Goal: Navigation & Orientation: Find specific page/section

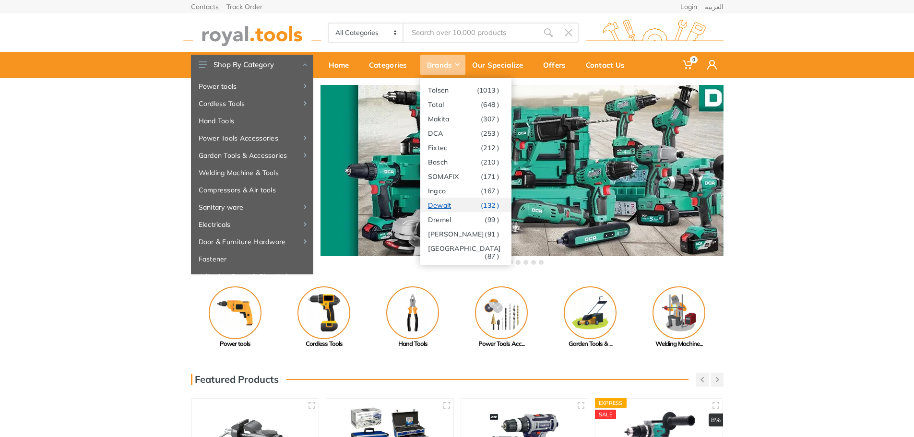
click at [436, 205] on link "Dewalt (132 )" at bounding box center [465, 205] width 91 height 14
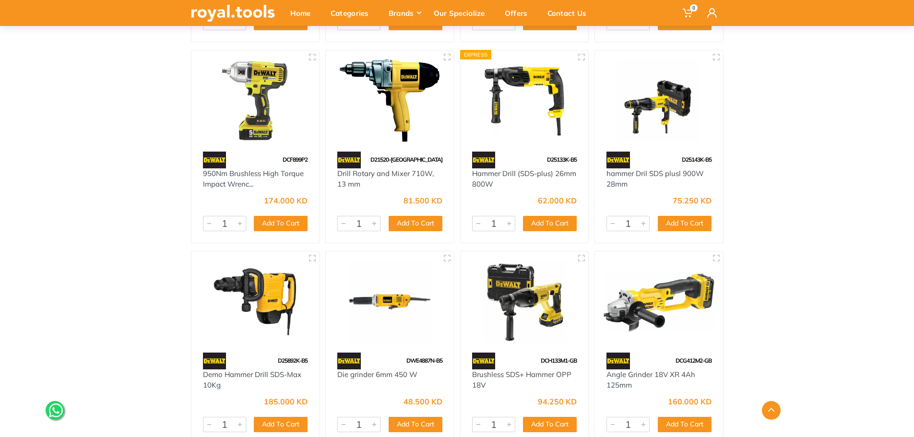
scroll to position [5036, 0]
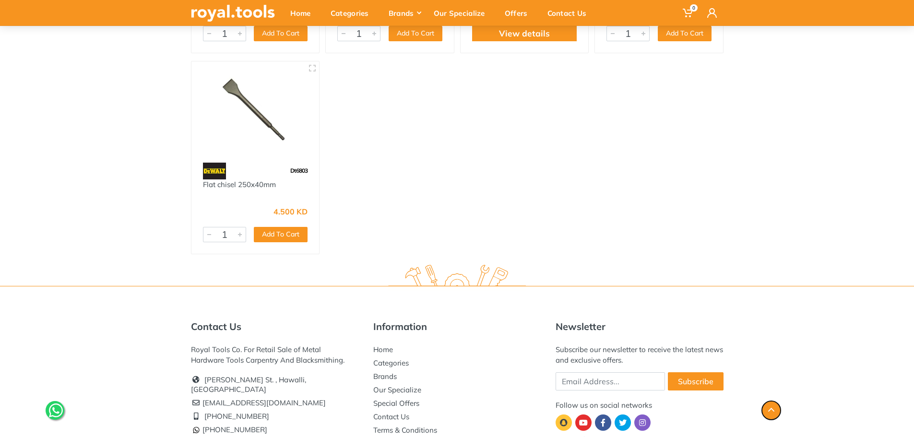
click at [771, 411] on icon "button" at bounding box center [771, 410] width 6 height 4
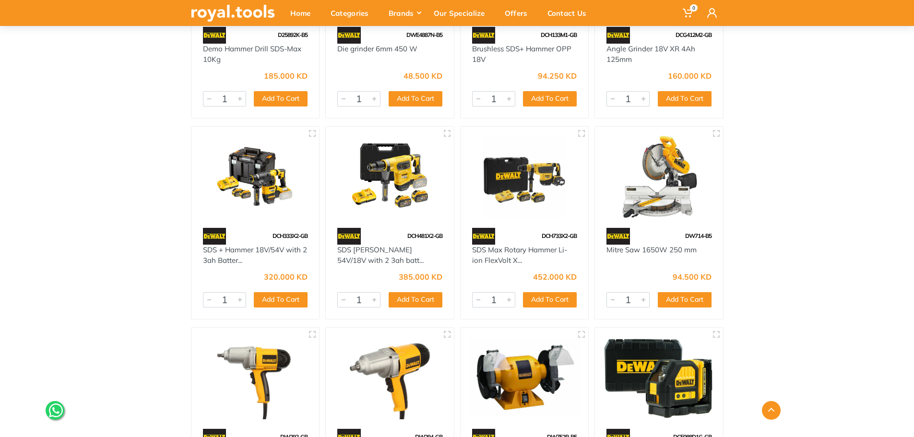
scroll to position [5372, 0]
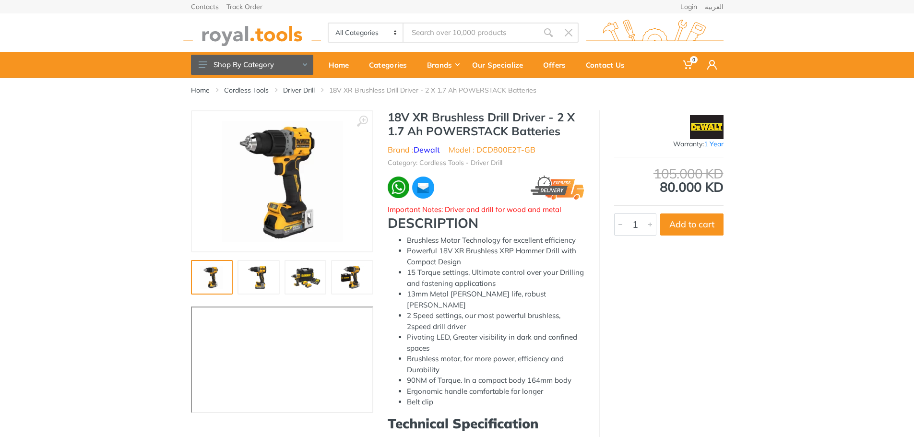
click at [319, 279] on img at bounding box center [305, 277] width 31 height 23
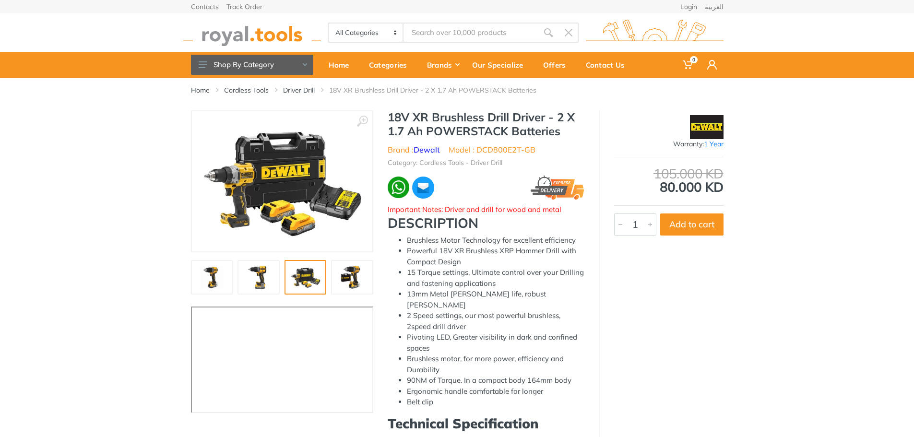
click at [296, 190] on img at bounding box center [281, 181] width 161 height 121
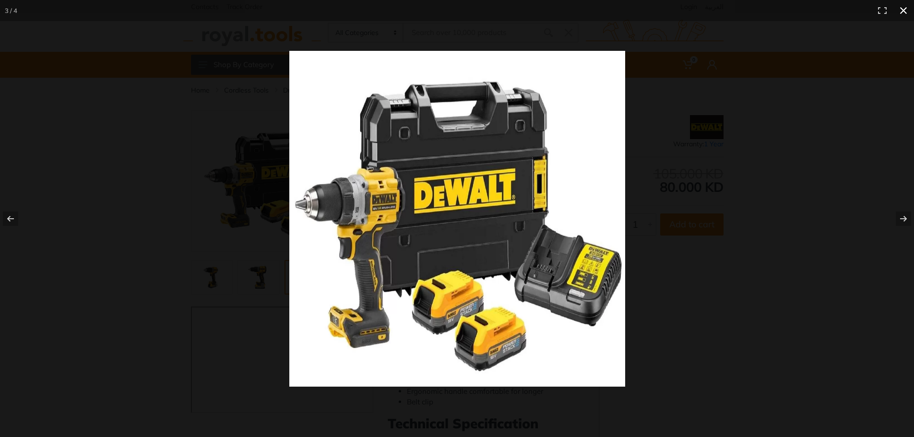
click at [904, 11] on button at bounding box center [903, 10] width 21 height 21
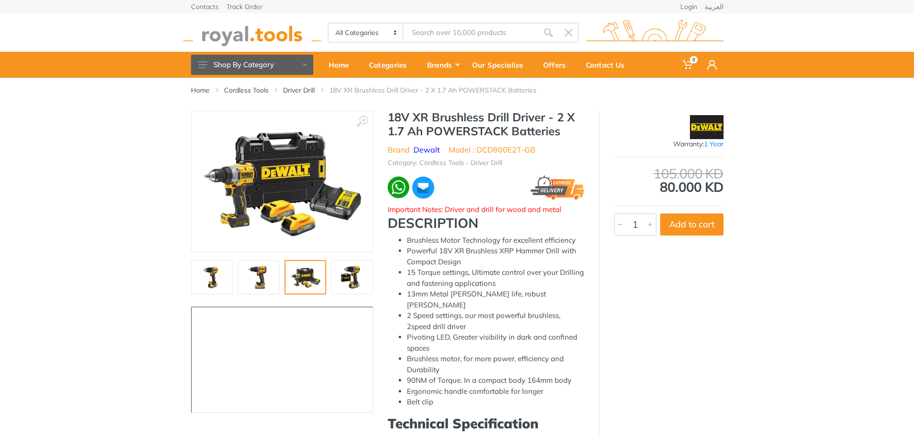
click at [213, 270] on img at bounding box center [212, 277] width 31 height 23
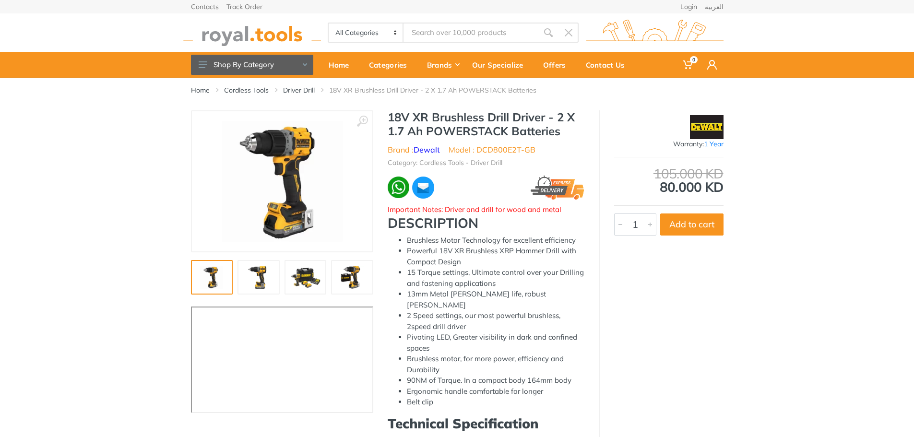
click at [291, 145] on img at bounding box center [282, 181] width 121 height 121
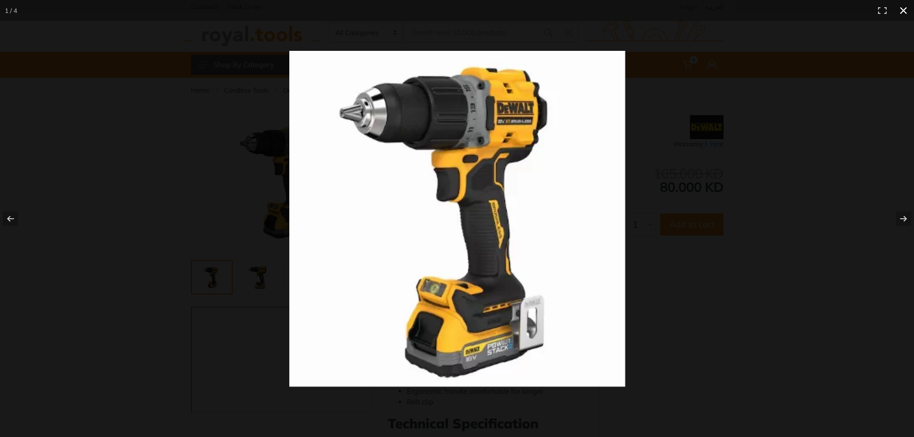
click at [902, 15] on button at bounding box center [903, 10] width 21 height 21
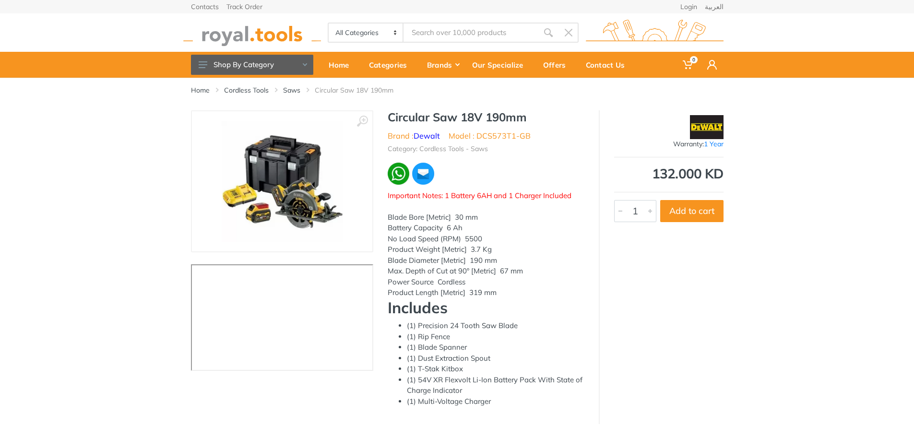
click at [294, 184] on img at bounding box center [282, 181] width 121 height 121
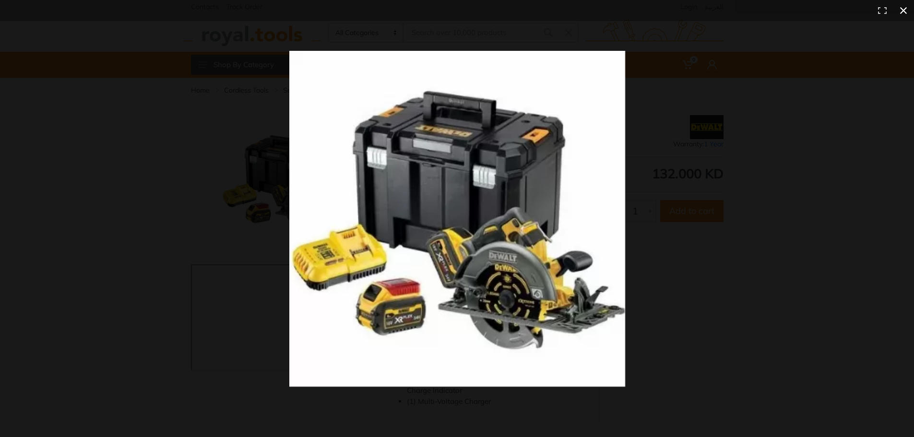
click at [901, 9] on button at bounding box center [903, 10] width 21 height 21
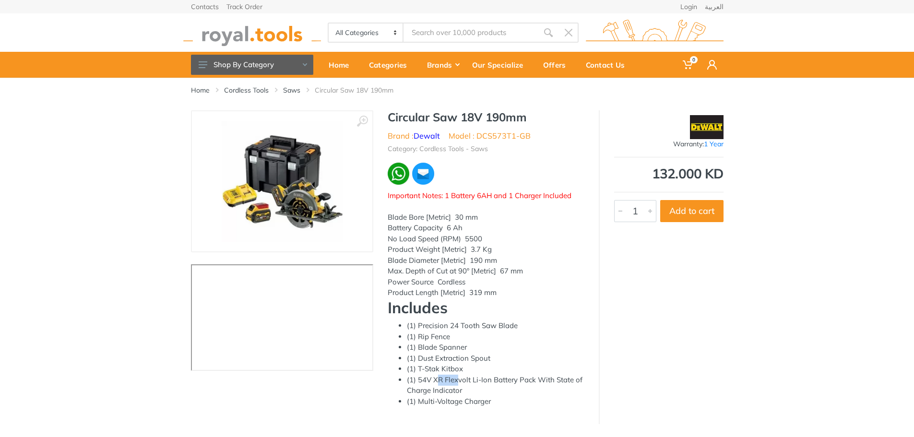
drag, startPoint x: 440, startPoint y: 378, endPoint x: 457, endPoint y: 381, distance: 17.0
click at [457, 381] on li "(1) 54V XR Flexvolt Li-Ion Battery Pack With State of Charge Indicator" at bounding box center [495, 386] width 177 height 22
click at [444, 393] on li "(1) 54V XR Flexvolt Li-Ion Battery Pack With State of Charge Indicator" at bounding box center [495, 386] width 177 height 22
click at [449, 405] on li "(1) Multi-Voltage Charger" at bounding box center [495, 401] width 177 height 11
drag, startPoint x: 477, startPoint y: 134, endPoint x: 528, endPoint y: 136, distance: 51.4
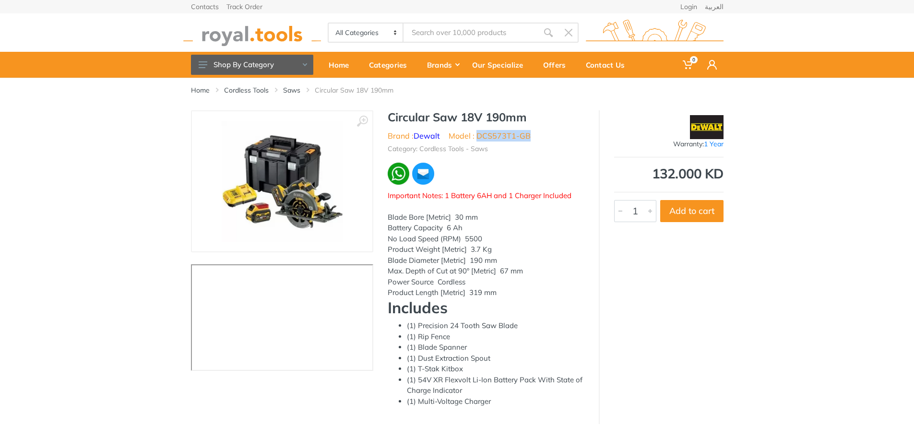
click at [528, 136] on li "Model : DCS573T1-GB" at bounding box center [489, 136] width 82 height 12
copy li "DCS573T1-GB"
click at [310, 223] on img at bounding box center [282, 181] width 121 height 121
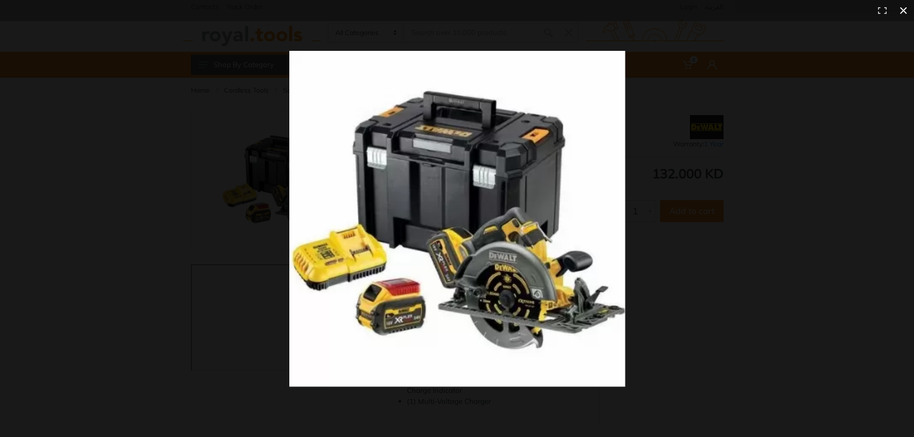
click at [908, 3] on button at bounding box center [903, 10] width 21 height 21
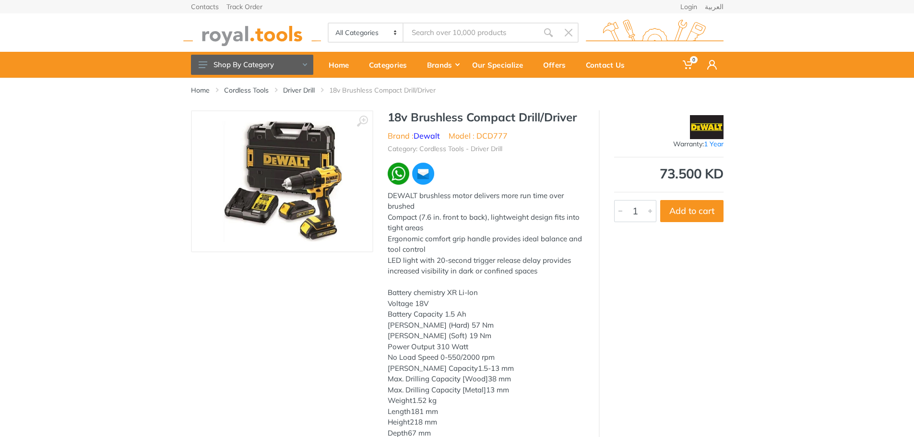
click at [312, 172] on img at bounding box center [282, 181] width 121 height 121
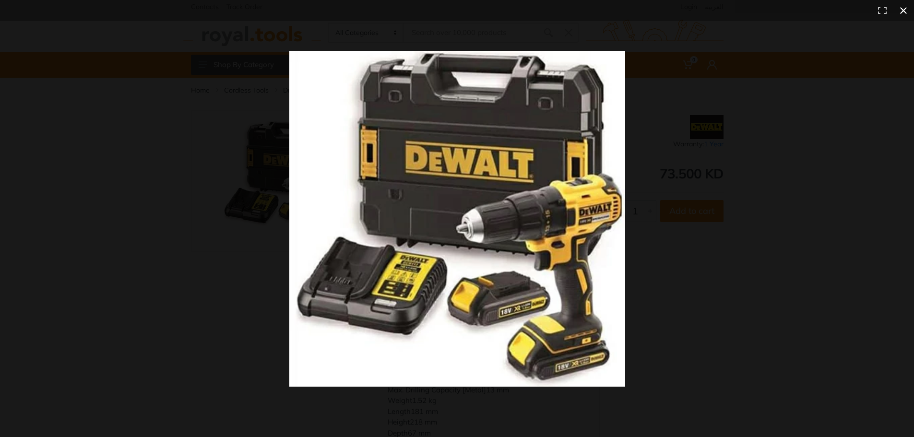
click at [906, 7] on button at bounding box center [903, 10] width 21 height 21
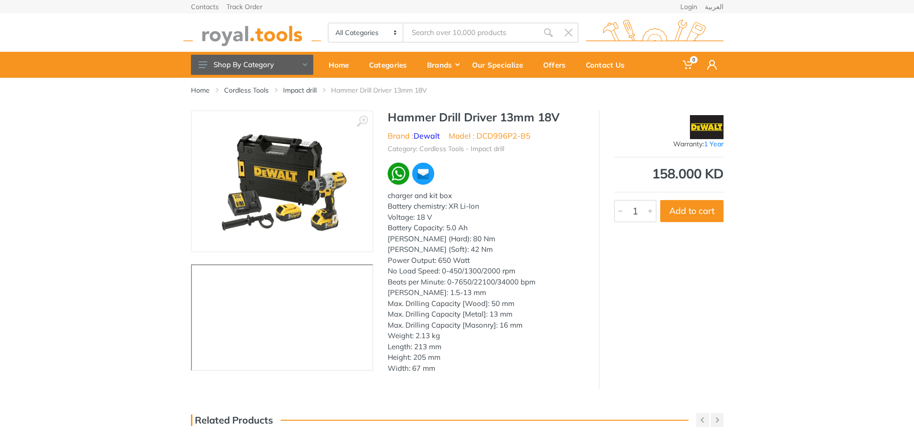
click at [295, 185] on img at bounding box center [281, 181] width 161 height 107
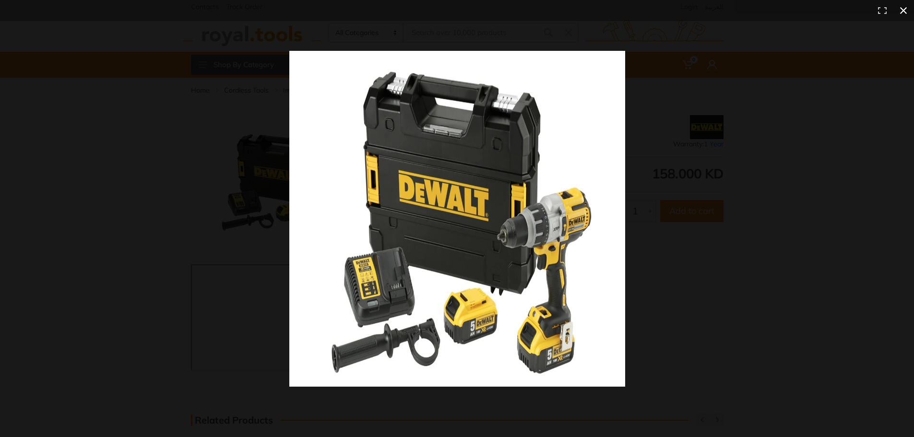
click at [908, 7] on button at bounding box center [903, 10] width 21 height 21
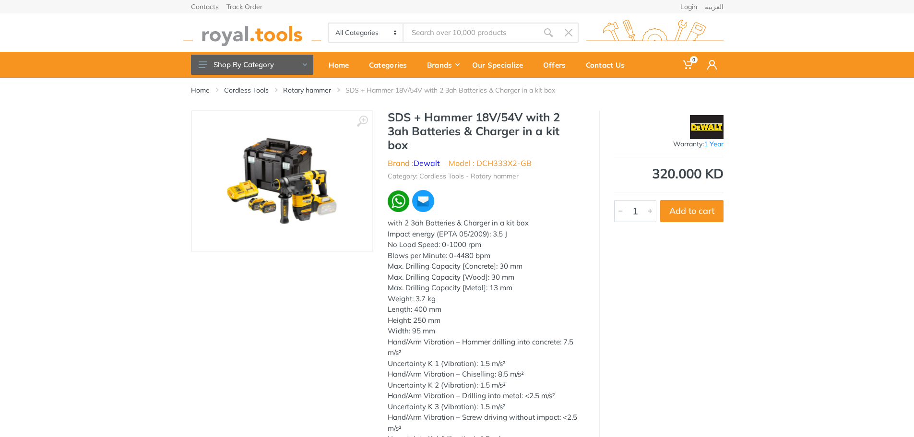
click at [318, 181] on img at bounding box center [282, 181] width 121 height 121
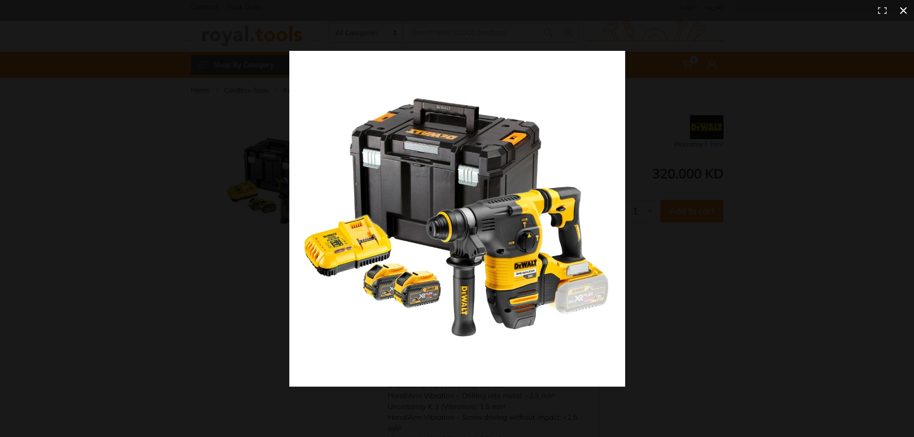
click at [908, 10] on button at bounding box center [903, 10] width 21 height 21
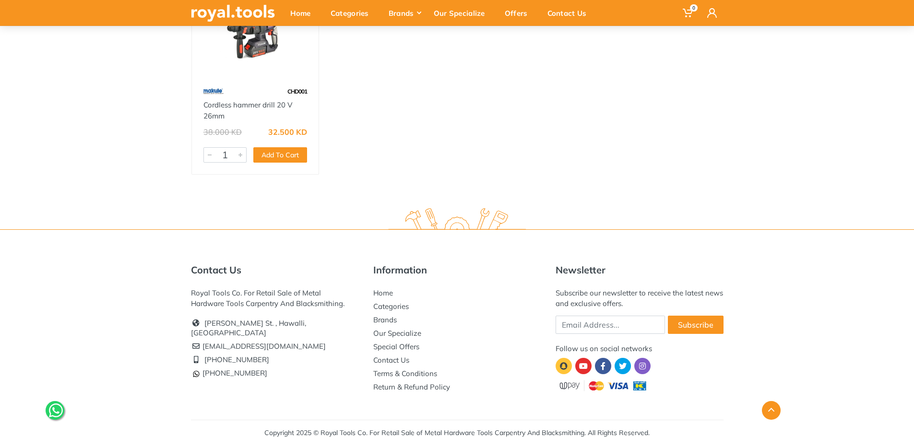
scroll to position [536, 0]
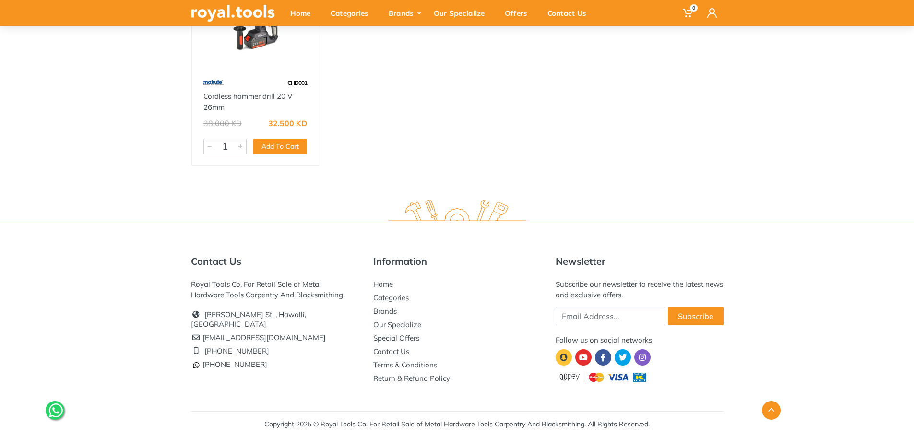
click at [56, 419] on link at bounding box center [55, 410] width 19 height 19
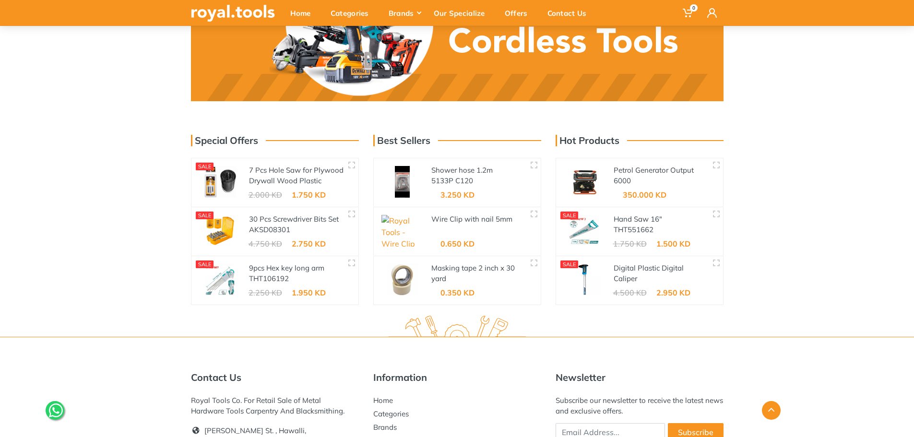
scroll to position [1618, 0]
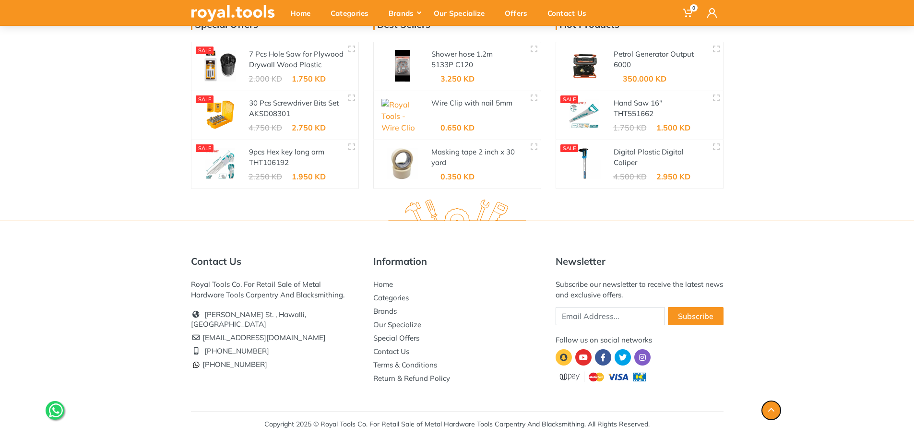
click at [770, 409] on use "button" at bounding box center [771, 410] width 6 height 4
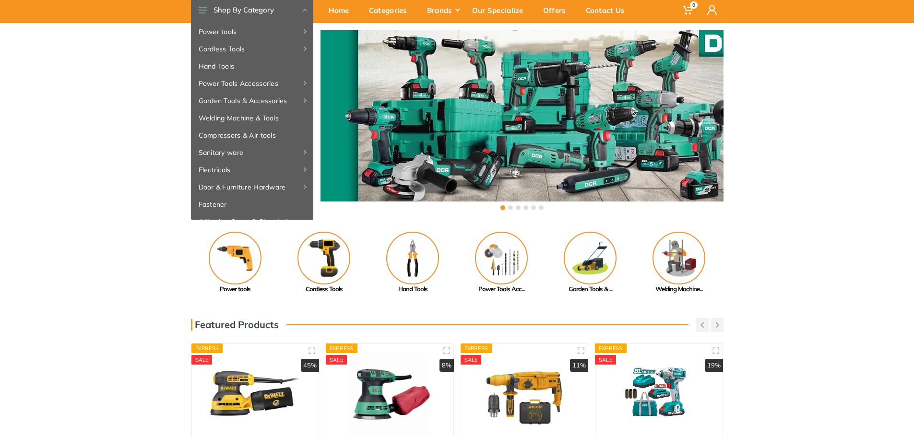
scroll to position [0, 0]
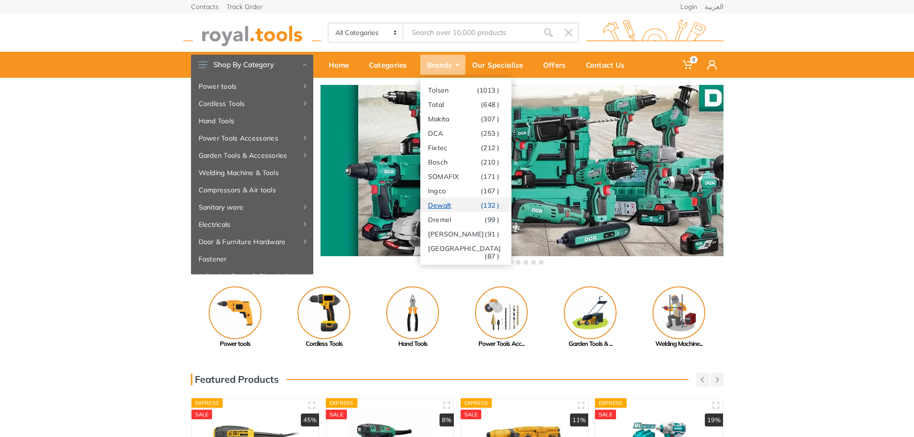
click at [479, 205] on link "Dewalt (132 )" at bounding box center [465, 205] width 91 height 14
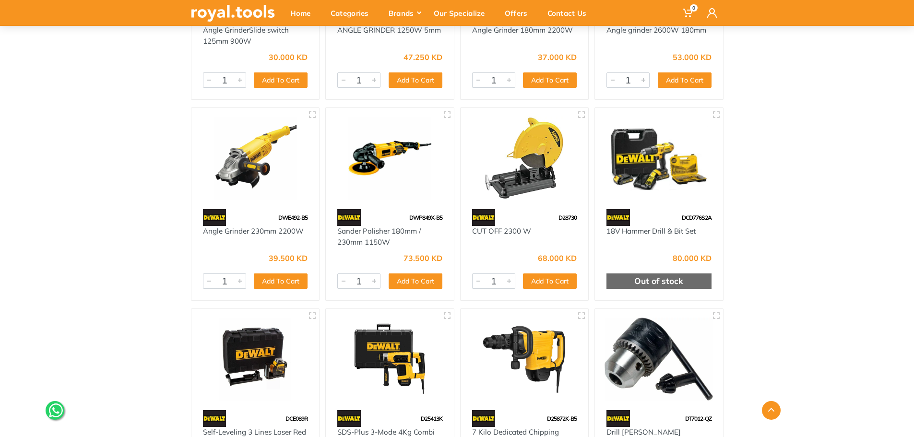
scroll to position [4316, 0]
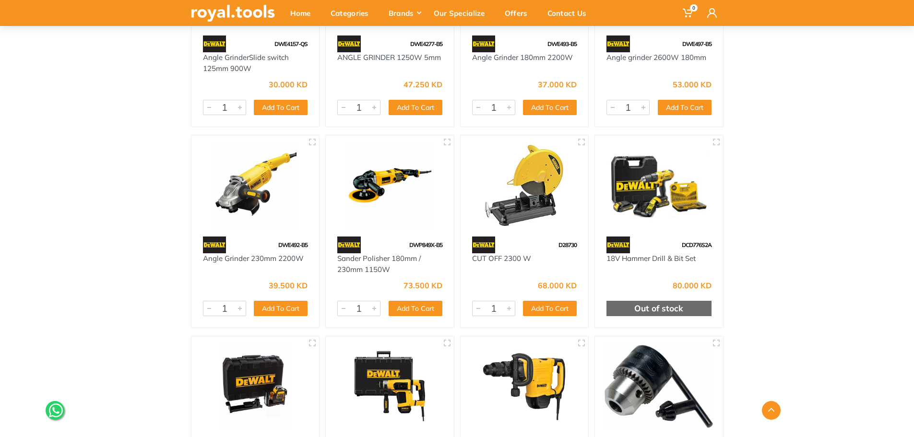
click at [550, 186] on img at bounding box center [524, 185] width 111 height 83
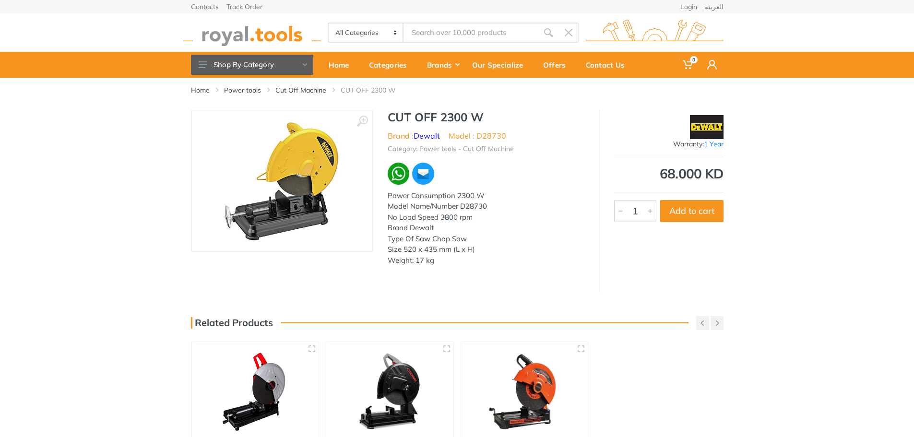
click at [325, 183] on img at bounding box center [282, 181] width 118 height 121
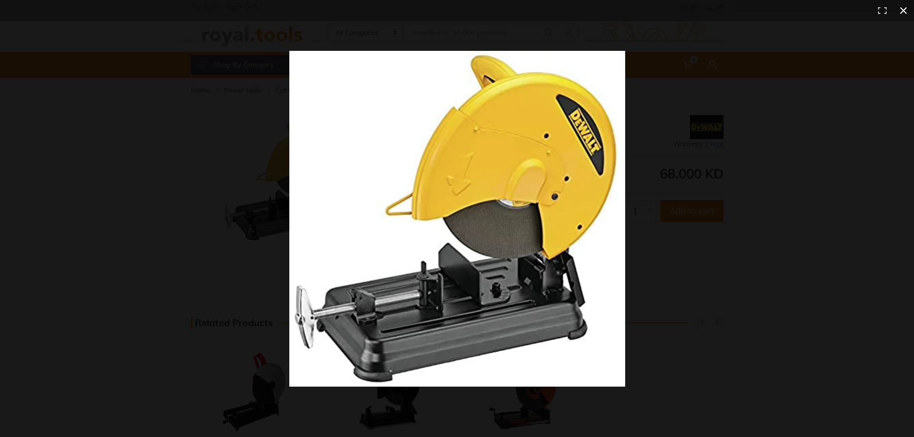
click at [903, 10] on button at bounding box center [903, 10] width 21 height 21
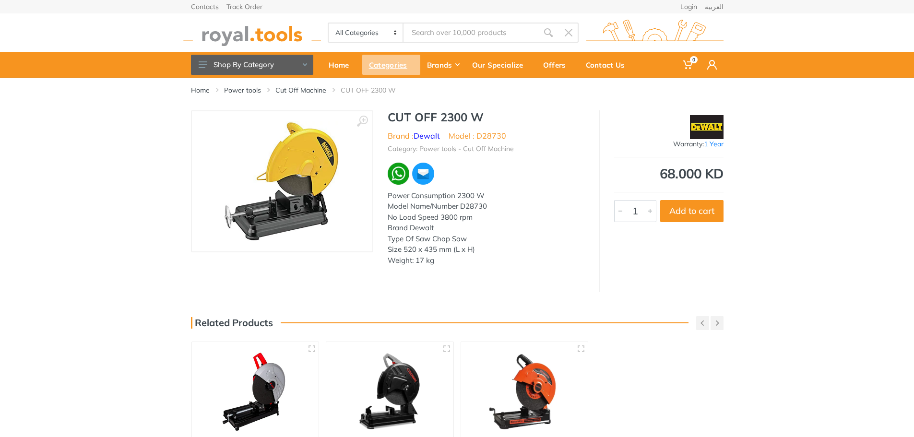
click at [406, 71] on div "Categories" at bounding box center [391, 65] width 58 height 20
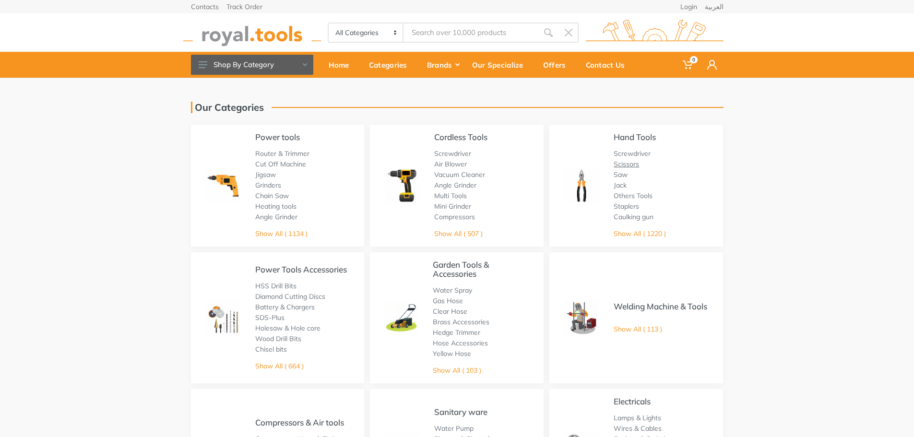
click at [626, 167] on link "Scissors" at bounding box center [625, 164] width 25 height 9
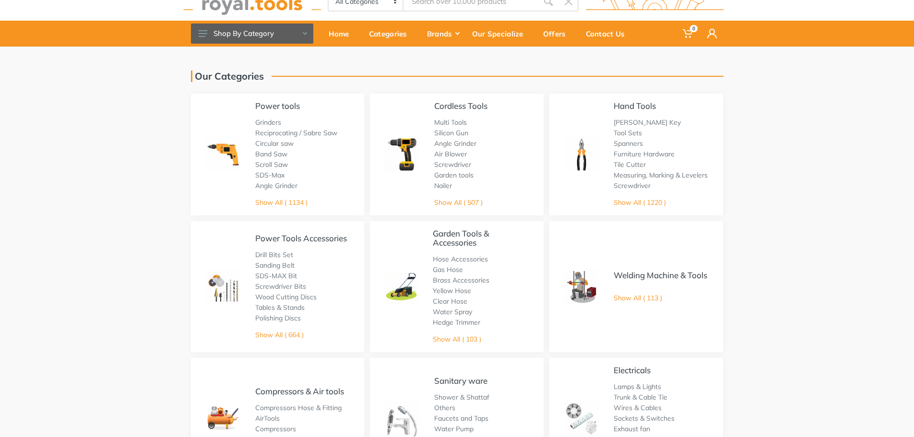
scroll to position [48, 0]
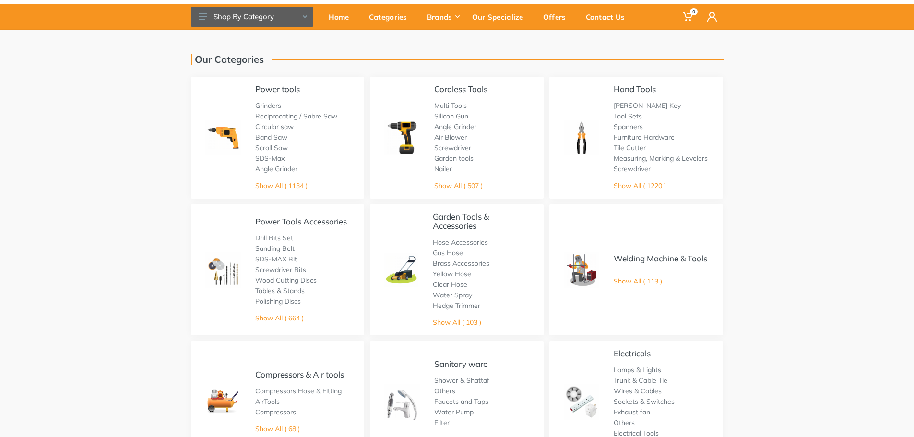
click at [654, 255] on link "Welding Machine & Tools" at bounding box center [660, 258] width 94 height 10
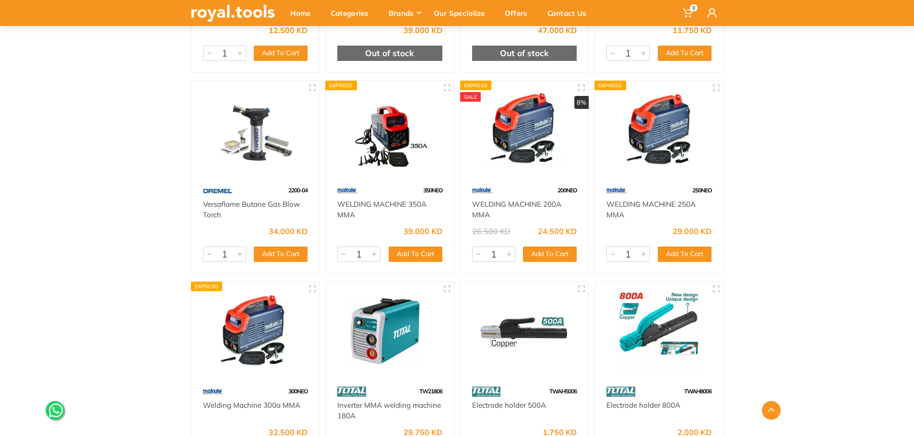
scroll to position [1870, 0]
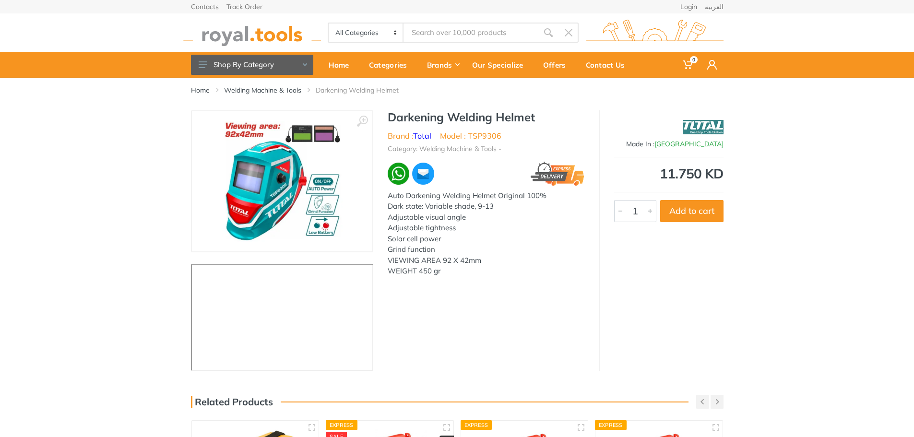
click at [274, 179] on img at bounding box center [282, 181] width 121 height 121
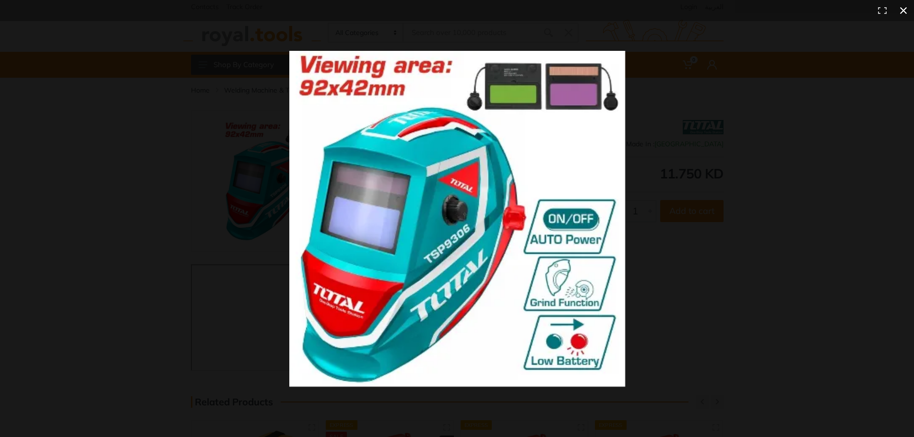
click at [904, 11] on button at bounding box center [903, 10] width 21 height 21
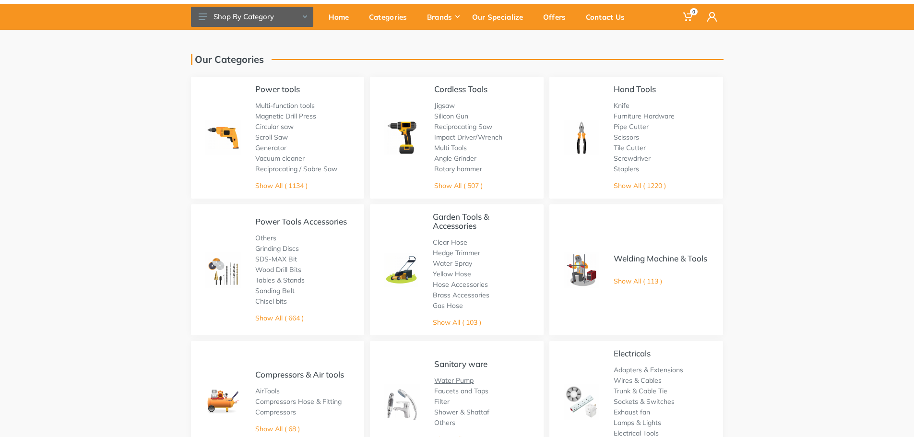
click at [467, 382] on link "Water Pump" at bounding box center [453, 380] width 39 height 9
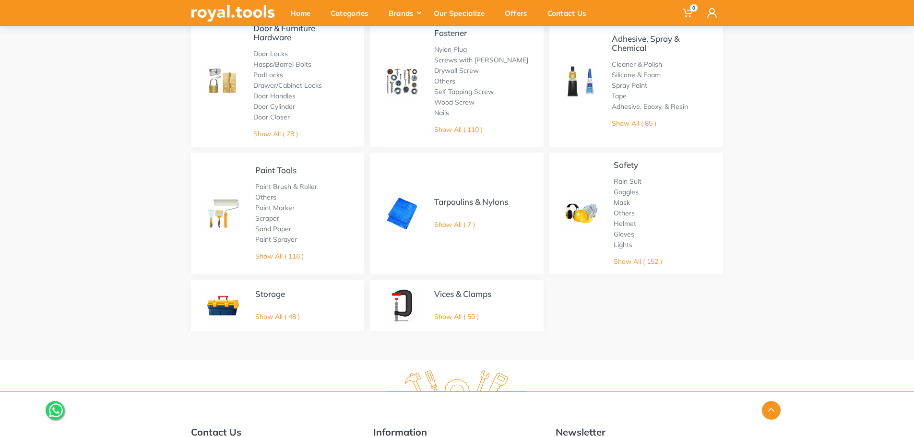
scroll to position [528, 0]
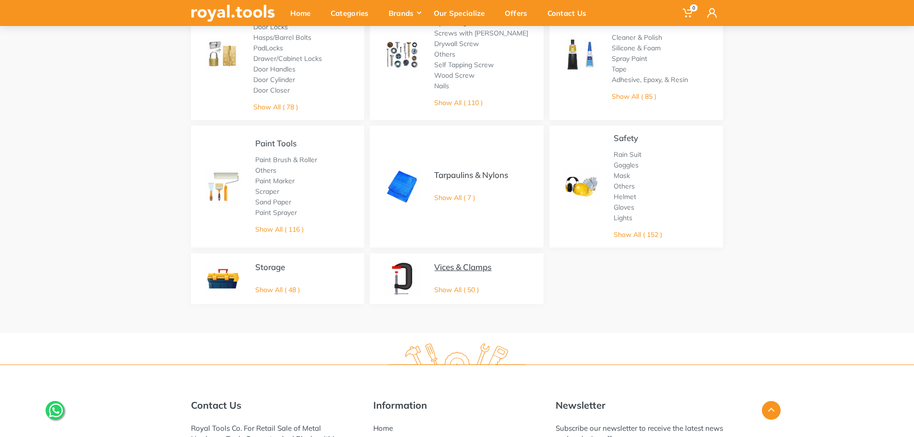
click at [459, 269] on link "Vices & Clamps" at bounding box center [462, 267] width 57 height 10
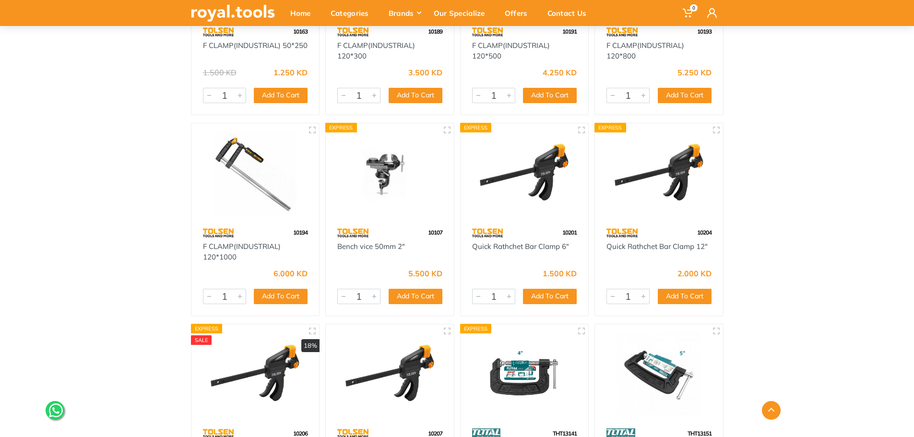
scroll to position [512, 0]
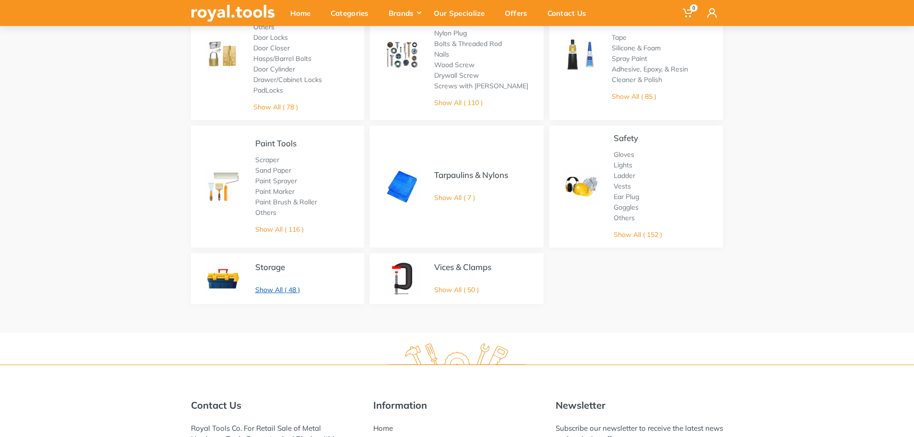
click at [283, 289] on link "Show All ( 48 )" at bounding box center [277, 289] width 45 height 9
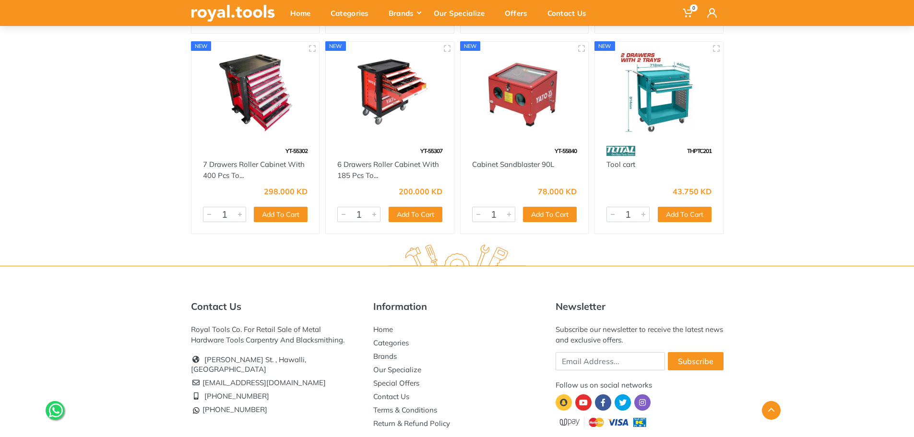
scroll to position [2350, 0]
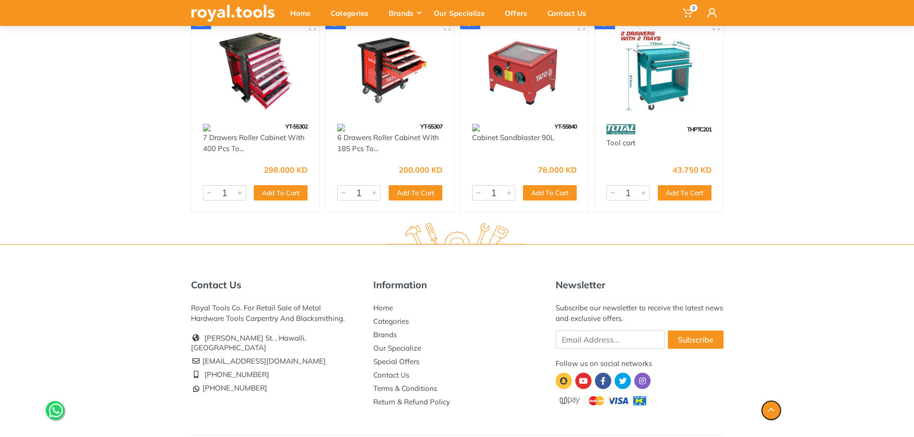
click at [767, 412] on button "button" at bounding box center [771, 410] width 19 height 19
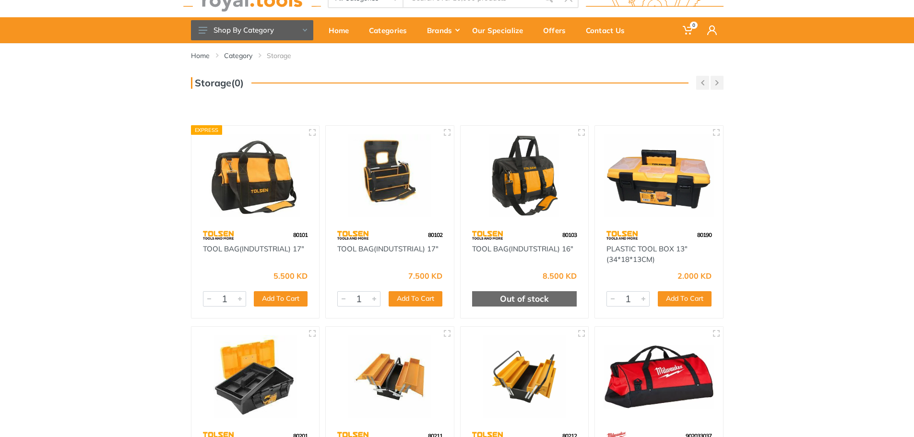
scroll to position [0, 0]
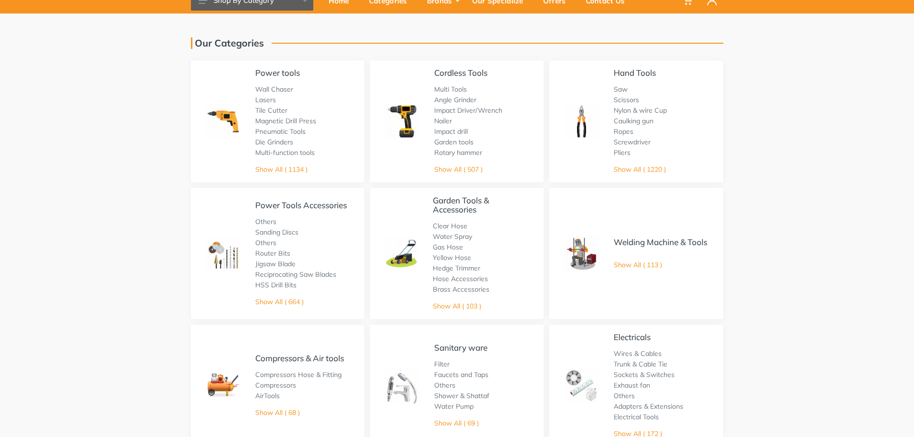
scroll to position [48, 0]
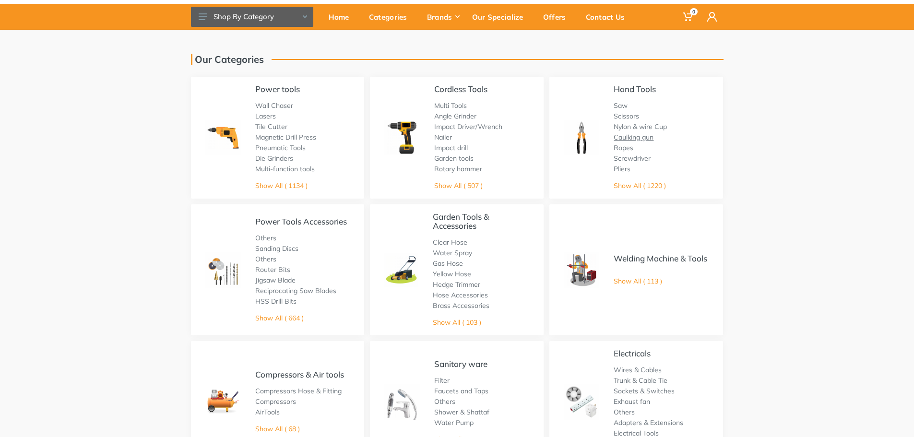
click at [624, 140] on link "Caulking gun" at bounding box center [633, 137] width 40 height 9
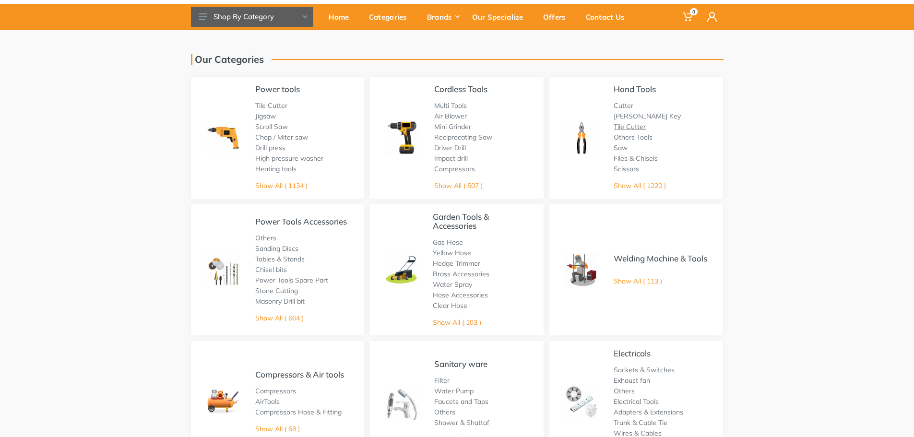
click at [634, 125] on link "Tile Cutter" at bounding box center [629, 126] width 32 height 9
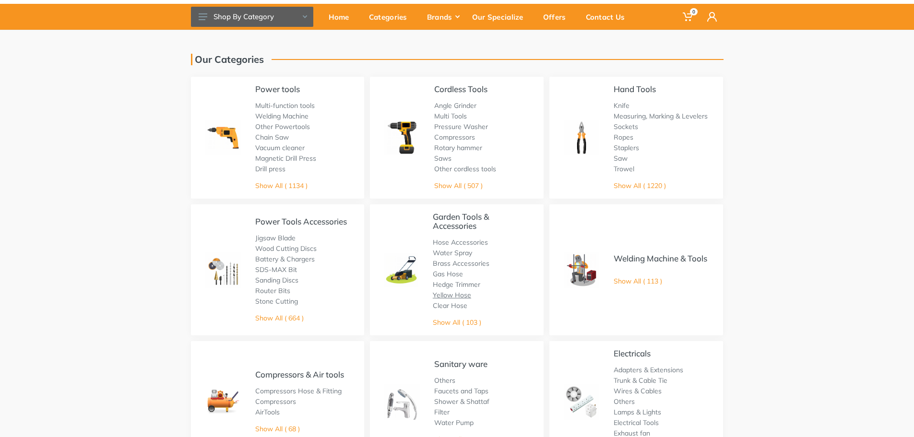
click at [444, 295] on link "Yellow Hose" at bounding box center [452, 295] width 38 height 9
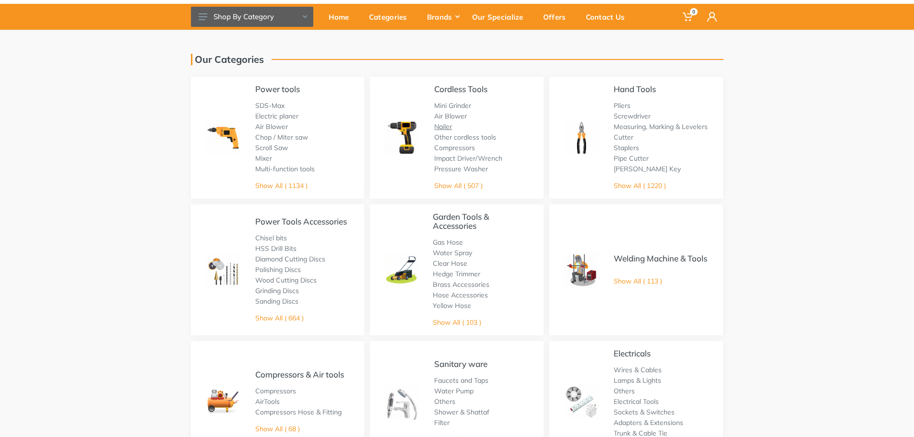
click at [447, 124] on link "Nailer" at bounding box center [443, 126] width 18 height 9
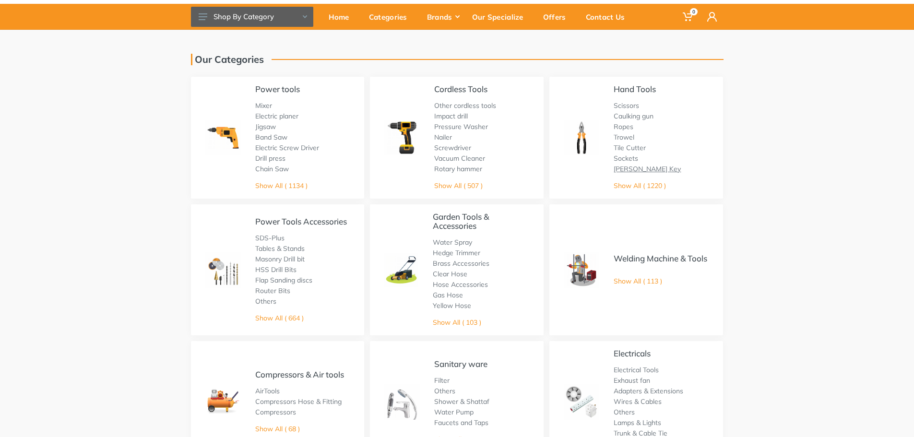
click at [633, 165] on link "Allen Key" at bounding box center [646, 169] width 67 height 9
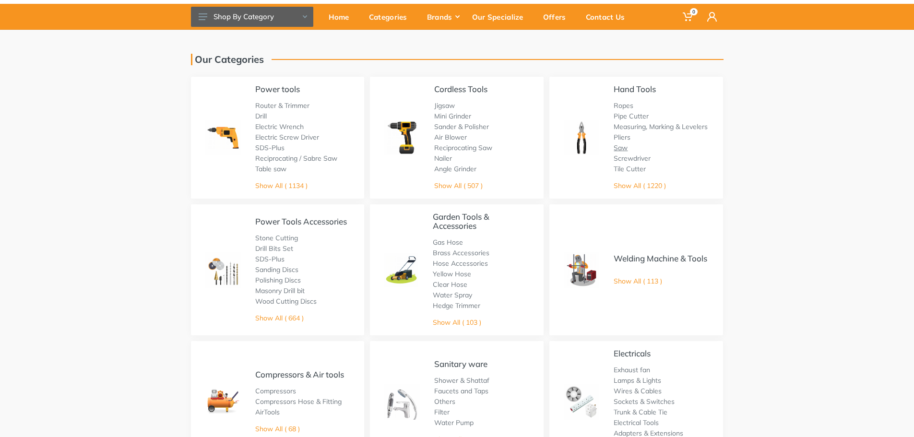
click at [617, 147] on link "Saw" at bounding box center [620, 147] width 14 height 9
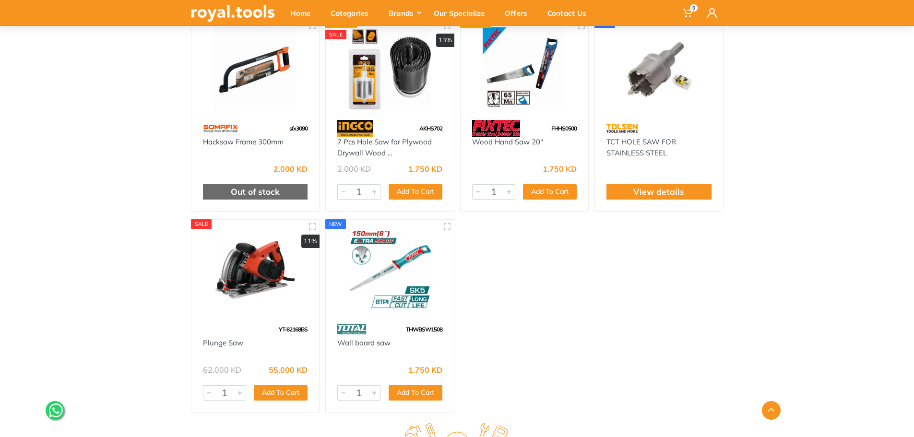
scroll to position [2782, 0]
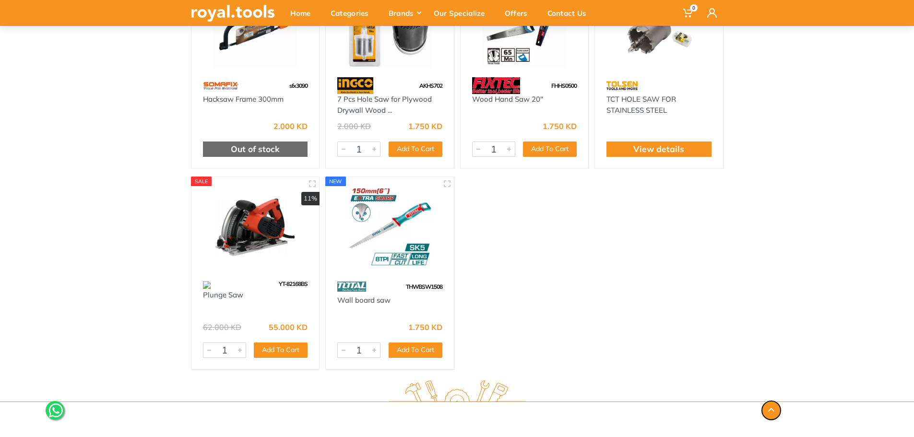
click at [769, 404] on button "button" at bounding box center [771, 410] width 19 height 19
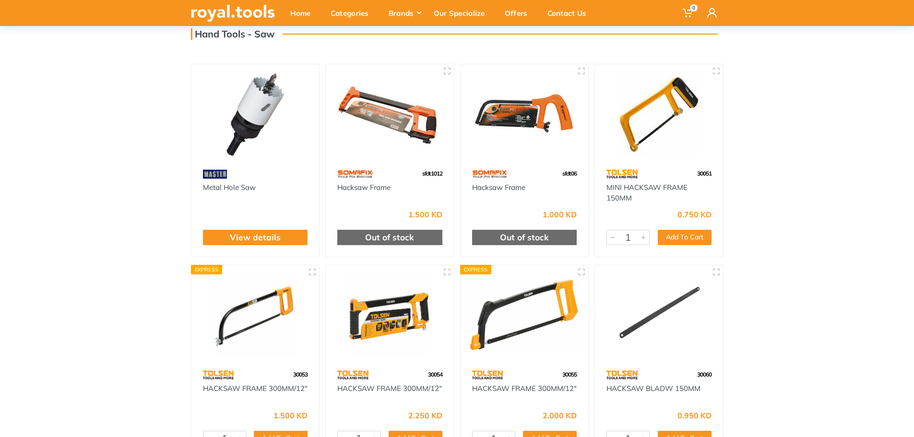
scroll to position [0, 0]
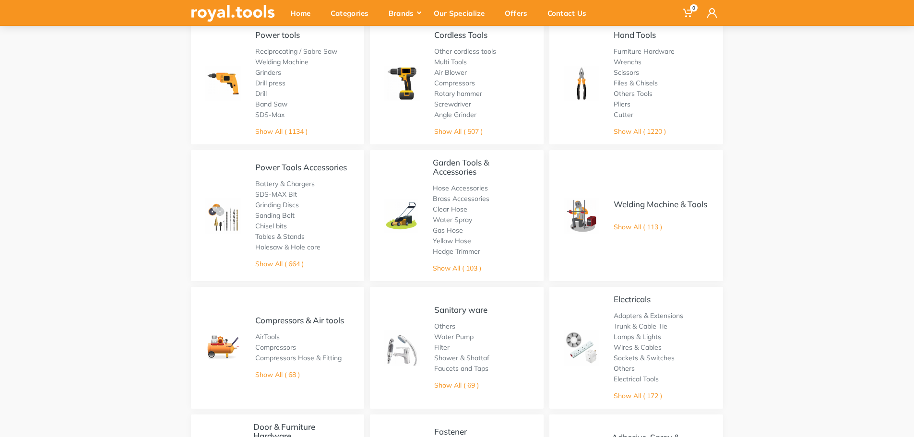
scroll to position [144, 0]
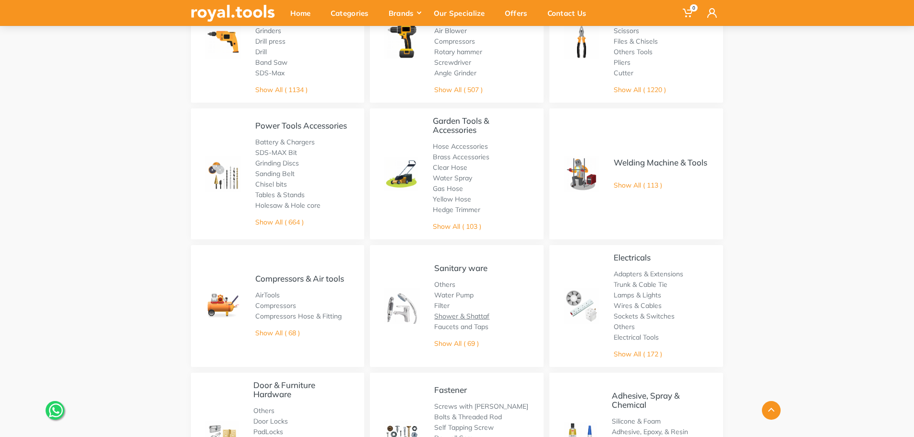
click at [469, 318] on link "Shower & Shattaf" at bounding box center [461, 316] width 55 height 9
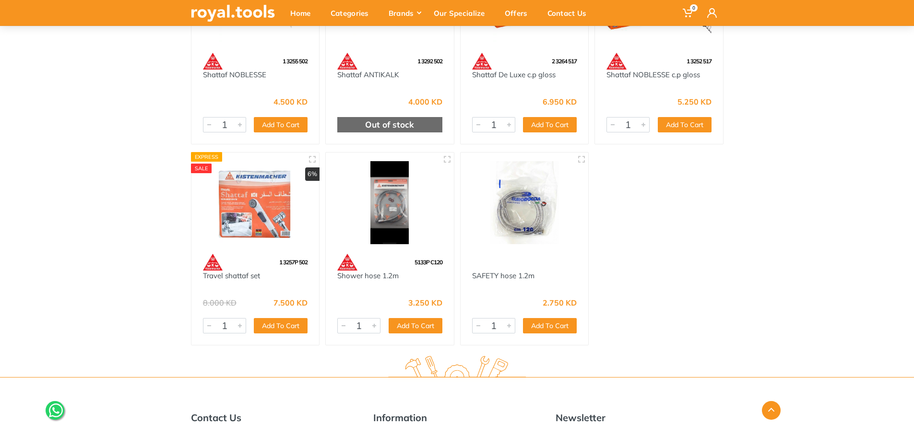
scroll to position [1007, 0]
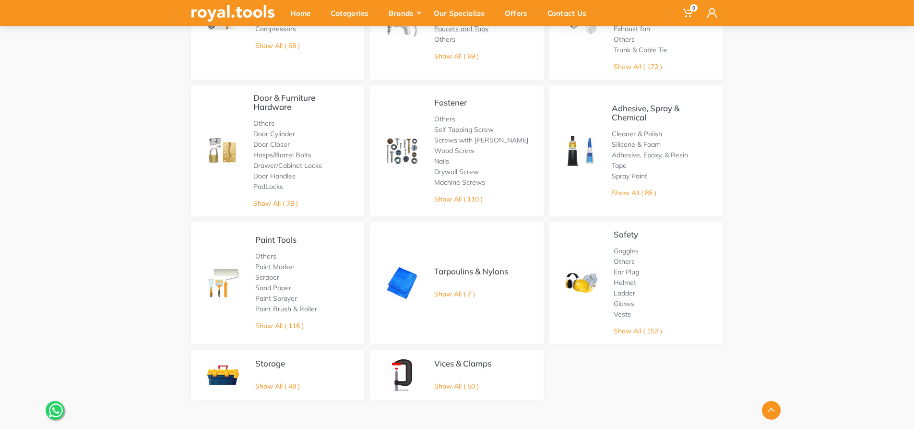
scroll to position [432, 0]
click at [455, 131] on link "Self Tapping Screw" at bounding box center [463, 129] width 59 height 9
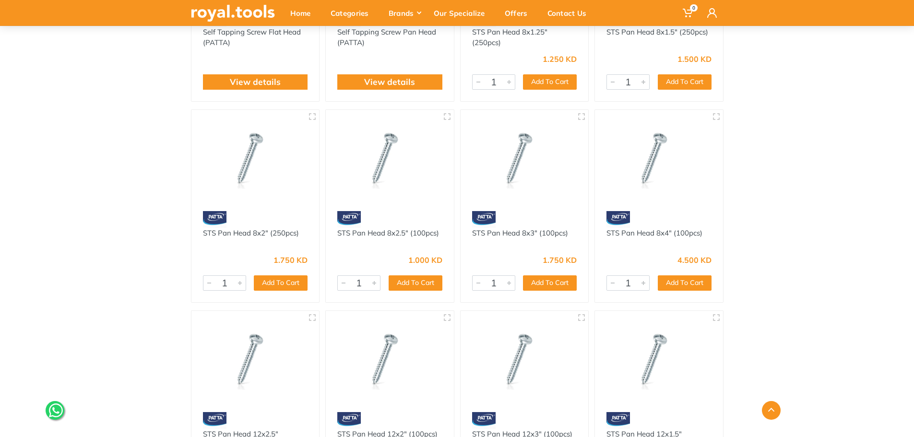
scroll to position [240, 0]
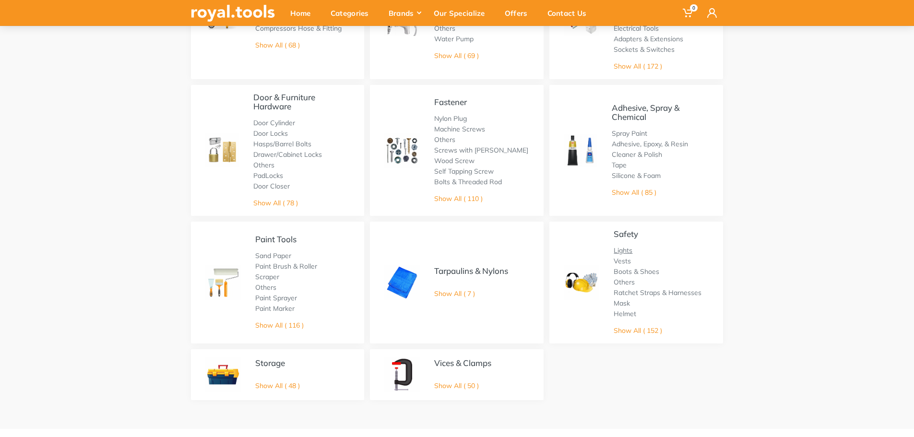
click at [619, 252] on link "Lights" at bounding box center [622, 250] width 19 height 9
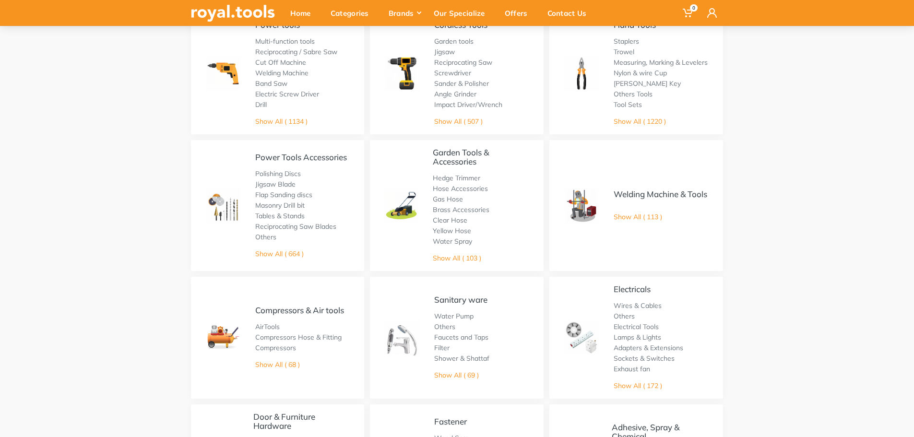
scroll to position [48, 0]
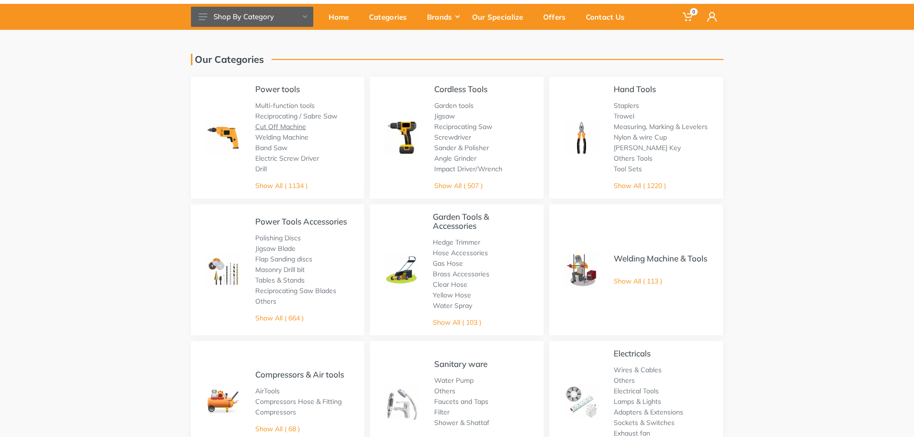
click at [278, 125] on link "Cut Off Machine" at bounding box center [280, 126] width 51 height 9
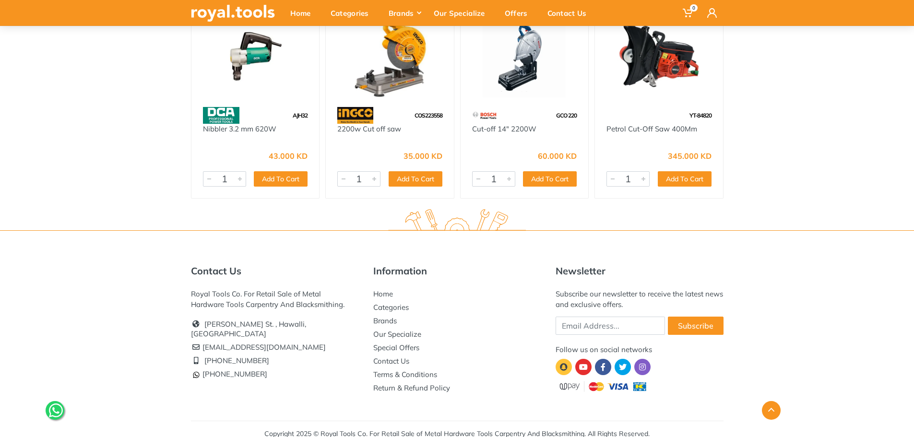
scroll to position [1151, 0]
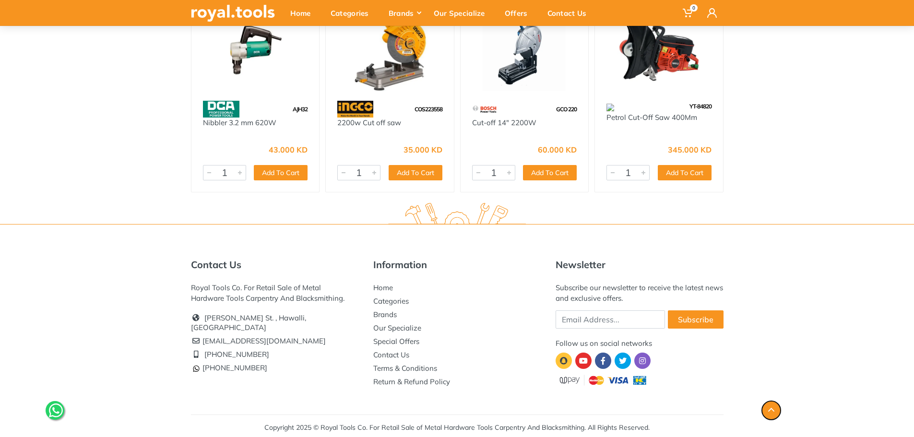
click at [773, 405] on button "button" at bounding box center [771, 410] width 19 height 19
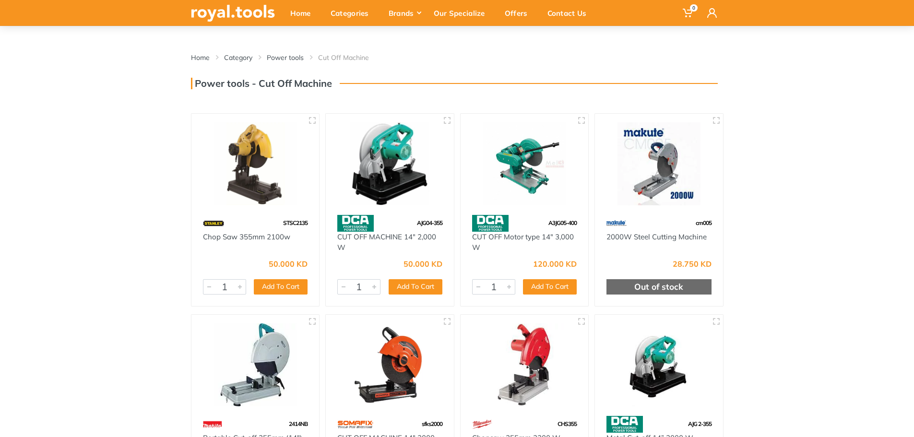
scroll to position [0, 0]
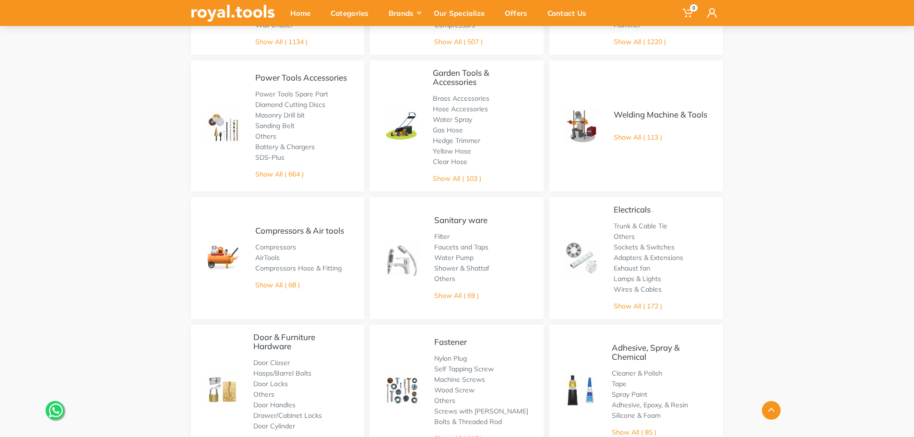
scroll to position [240, 0]
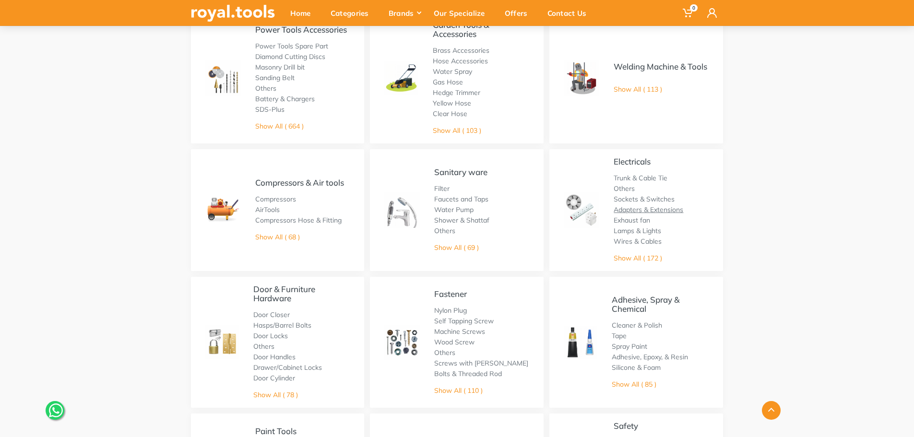
click at [648, 209] on link "Adapters & Extensions" at bounding box center [648, 209] width 70 height 9
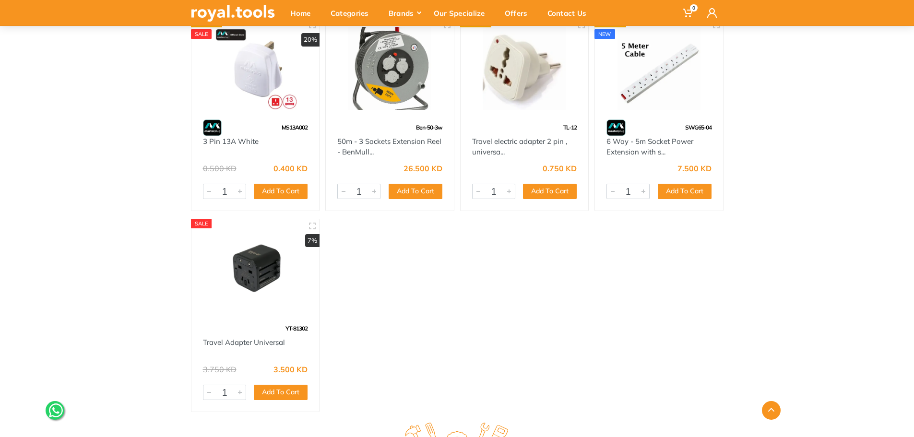
scroll to position [1727, 0]
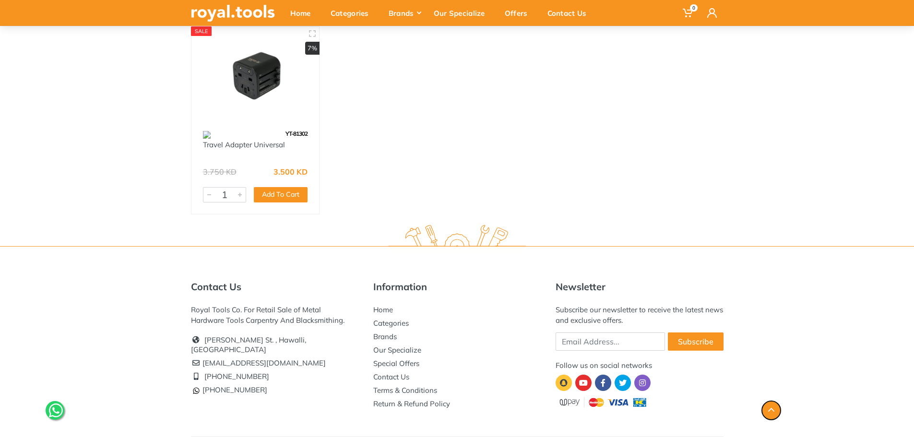
click at [777, 412] on button "button" at bounding box center [771, 410] width 19 height 19
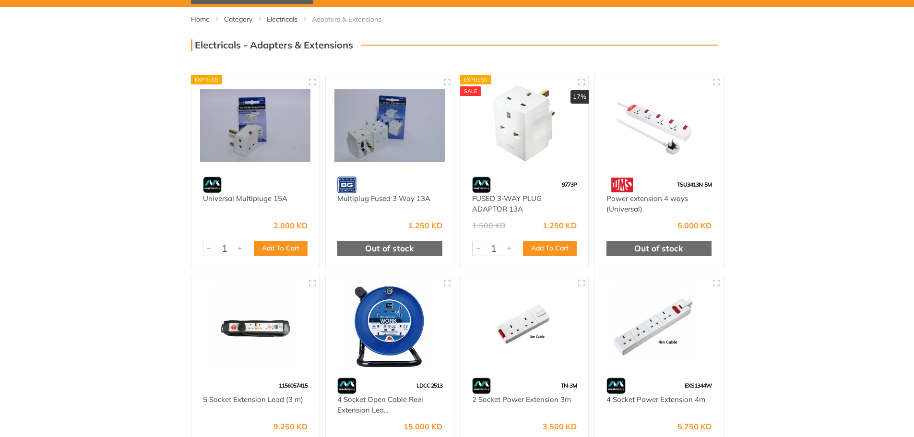
scroll to position [0, 0]
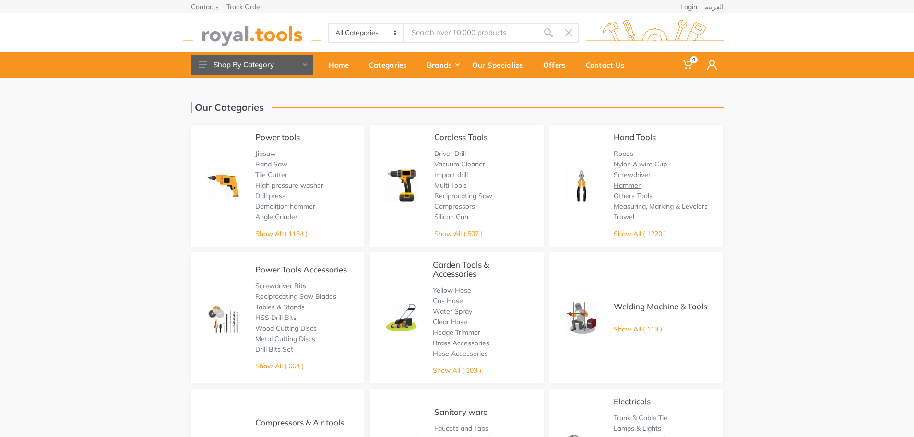
click at [625, 183] on link "Hammer" at bounding box center [626, 185] width 27 height 9
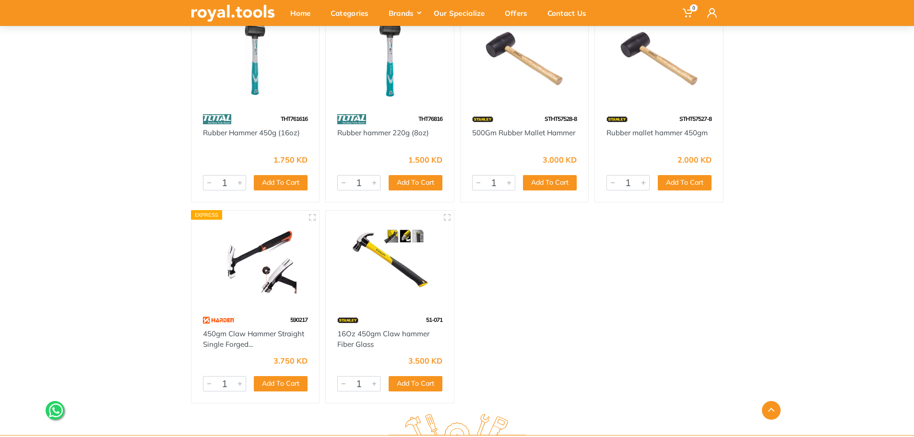
scroll to position [3405, 0]
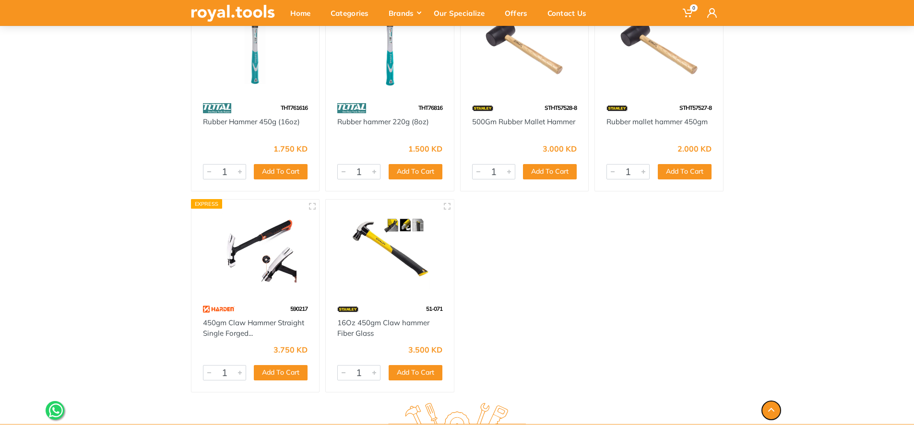
click at [775, 407] on button "button" at bounding box center [771, 410] width 19 height 19
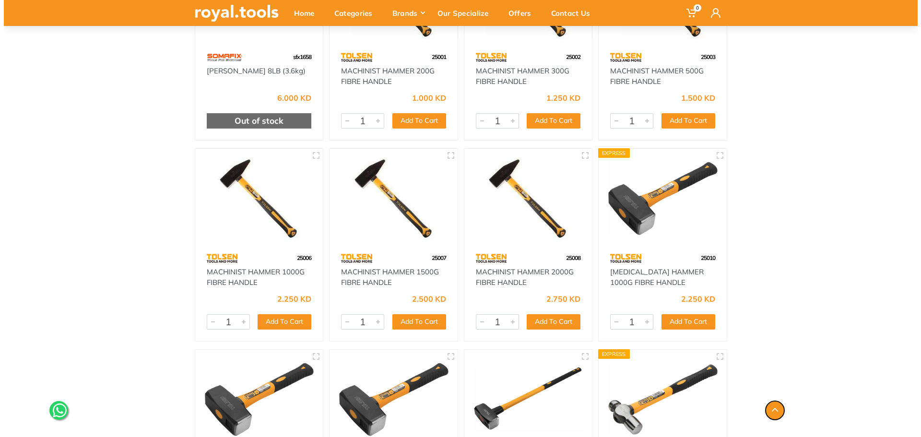
scroll to position [0, 0]
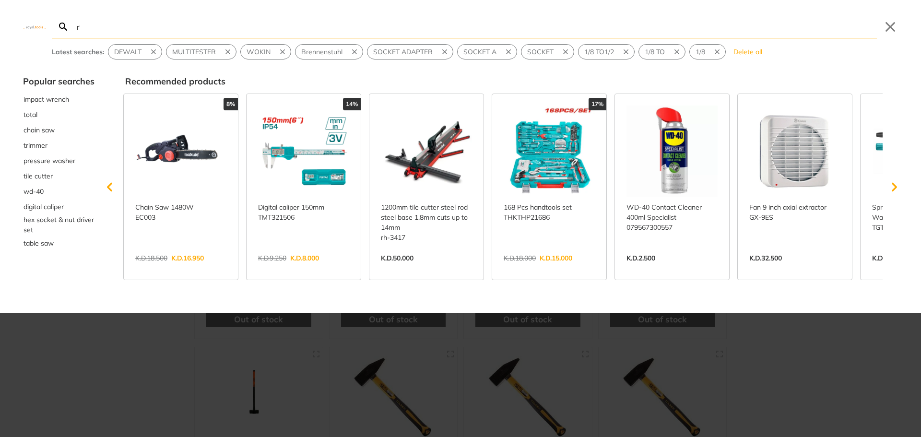
type input "re"
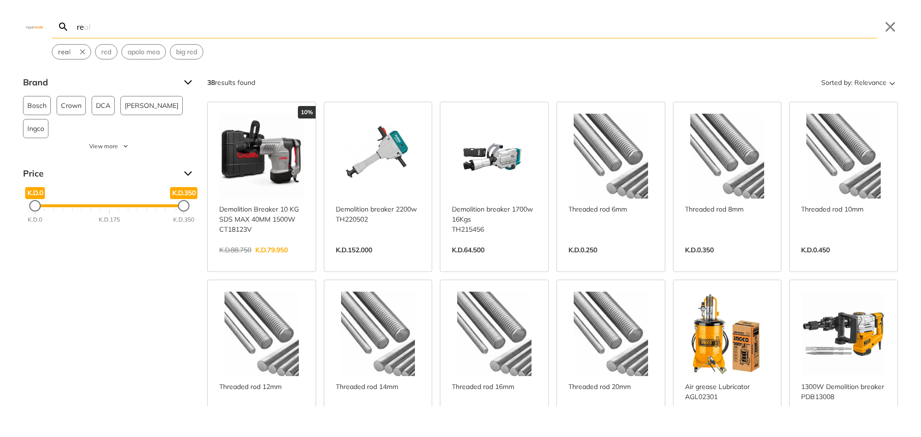
type input "r"
